Goal: Find specific page/section: Find specific page/section

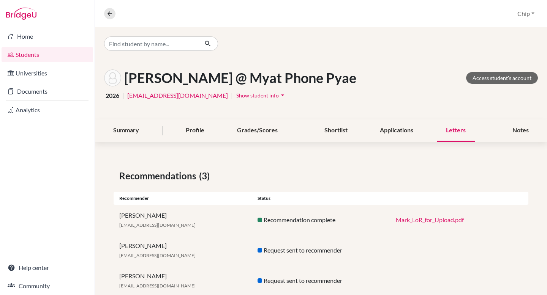
scroll to position [19, 0]
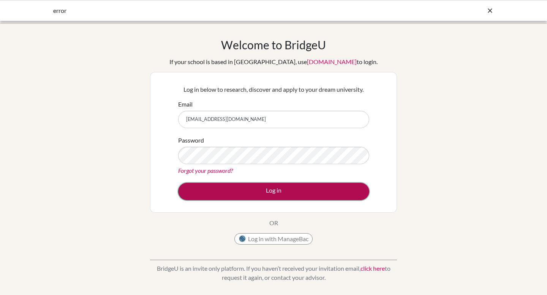
click at [257, 192] on button "Log in" at bounding box center [273, 191] width 191 height 17
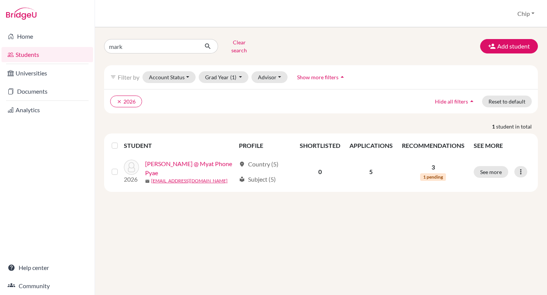
click at [360, 114] on div "[PERSON_NAME] search Add student filter_list Filter by Account Status Active ac…" at bounding box center [321, 114] width 434 height 156
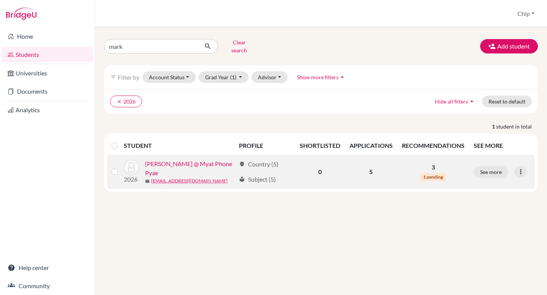
click at [178, 161] on link "[PERSON_NAME] @ Myat Phone Pyae" at bounding box center [190, 168] width 90 height 18
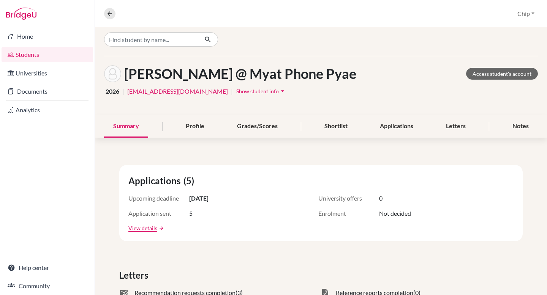
scroll to position [5, 0]
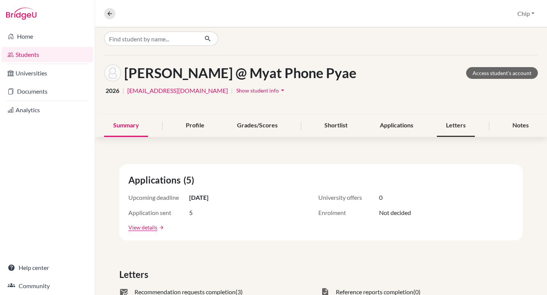
click at [461, 130] on div "Letters" at bounding box center [456, 126] width 38 height 22
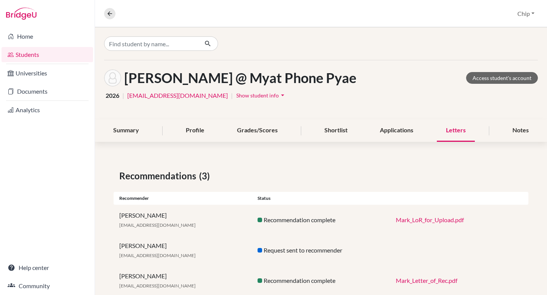
scroll to position [19, 0]
